Goal: Complete application form

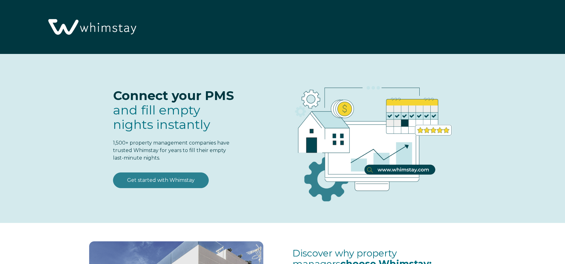
select select "US"
select select "Standard"
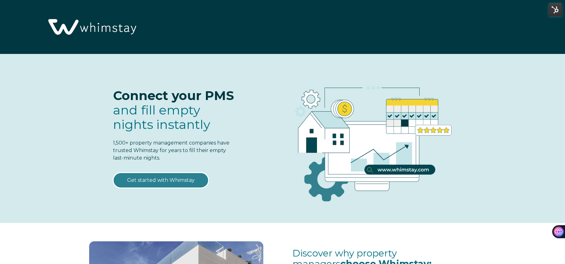
click at [157, 183] on link "Get started with Whimstay" at bounding box center [161, 181] width 96 height 16
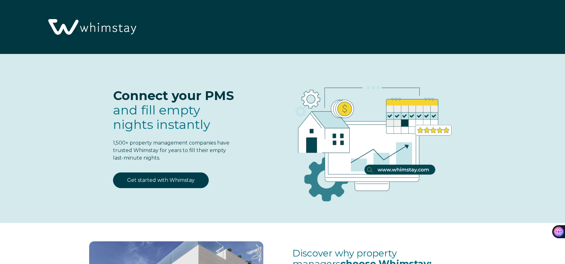
select select "US"
select select "Standard"
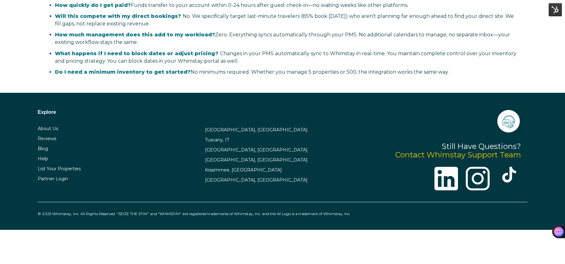
scroll to position [1483, 0]
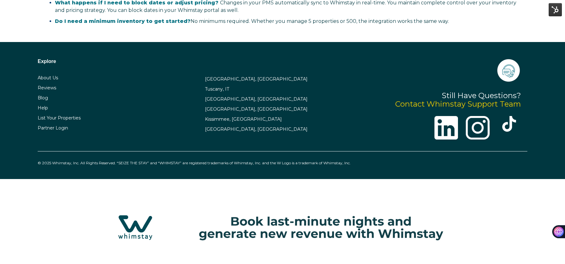
click at [509, 74] on img at bounding box center [508, 70] width 25 height 25
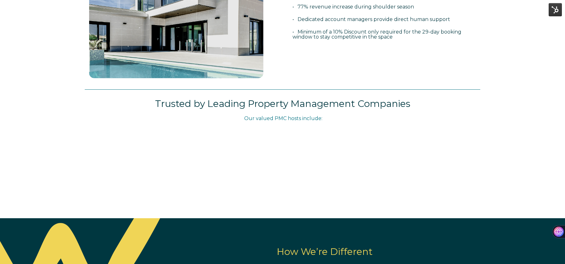
scroll to position [0, 0]
